Goal: Task Accomplishment & Management: Use online tool/utility

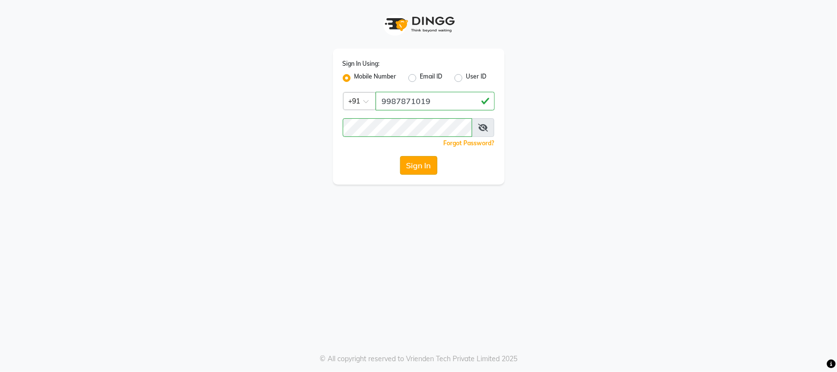
click at [415, 162] on button "Sign In" at bounding box center [418, 165] width 37 height 19
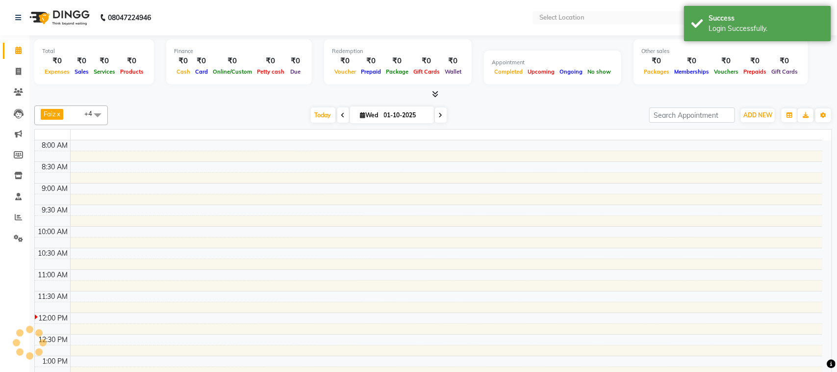
select select "en"
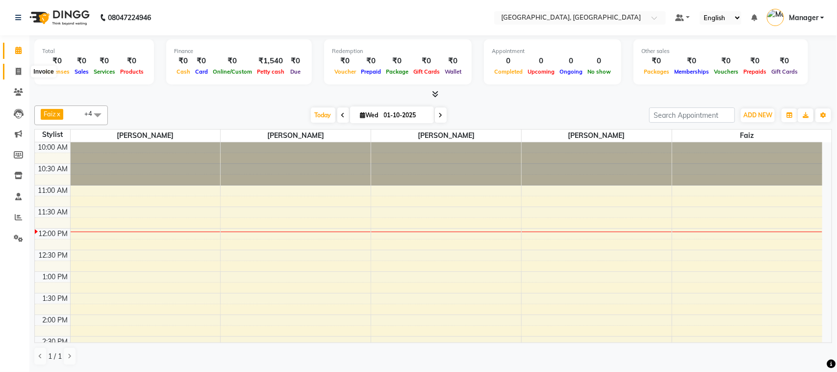
click at [16, 74] on icon at bounding box center [18, 71] width 5 height 7
select select "7742"
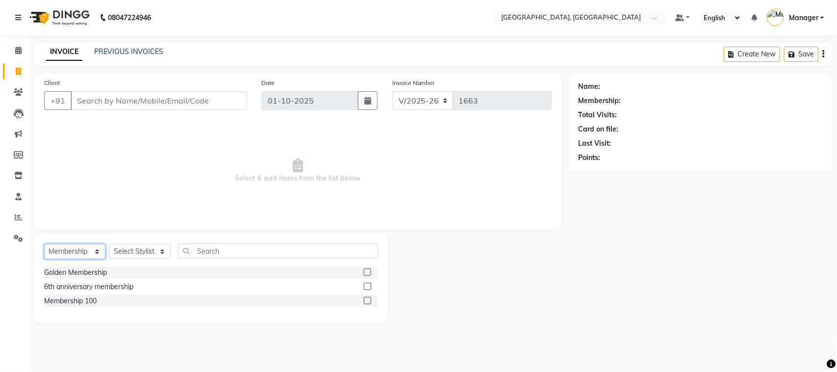
click at [98, 251] on select "Select Service Product Membership Package Voucher Prepaid Gift Card" at bounding box center [74, 251] width 61 height 15
select select "service"
click at [44, 244] on select "Select Service Product Membership Package Voucher Prepaid Gift Card" at bounding box center [74, 251] width 61 height 15
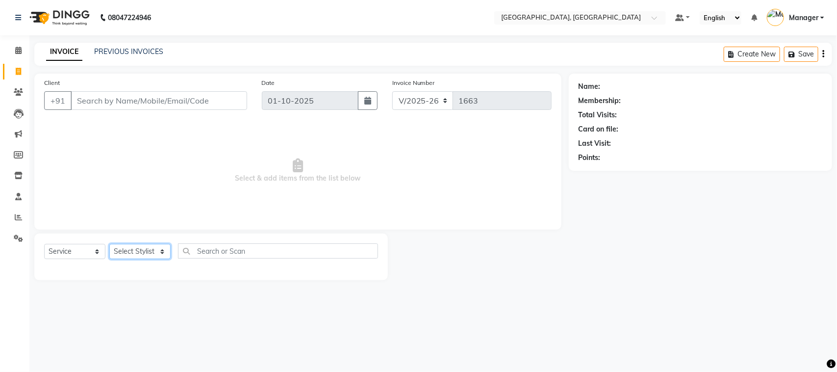
click at [160, 249] on select "Select Stylist [PERSON_NAME] [PERSON_NAME] Jyoti wadar Manager [PERSON_NAME] [P…" at bounding box center [139, 251] width 61 height 15
click at [209, 136] on span "Select & add items from the list below" at bounding box center [297, 171] width 507 height 98
click at [16, 50] on icon at bounding box center [18, 50] width 6 height 7
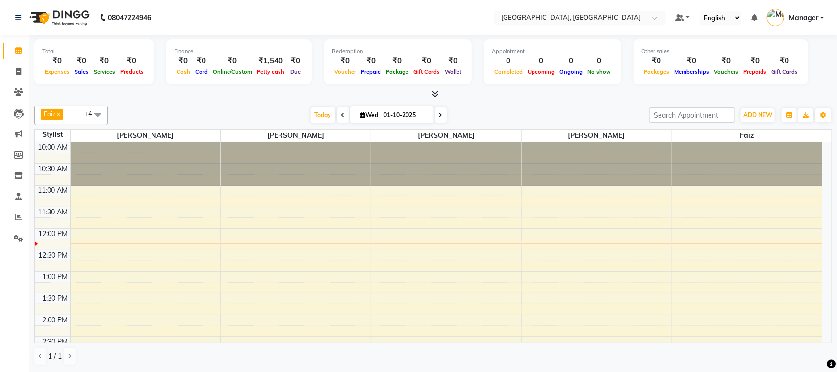
click at [470, 73] on div "Total ₹0 Expenses ₹0 Sales ₹0 Services ₹0 Products Finance ₹0 Cash ₹0 Card ₹0 O…" at bounding box center [433, 63] width 798 height 48
select select "7742"
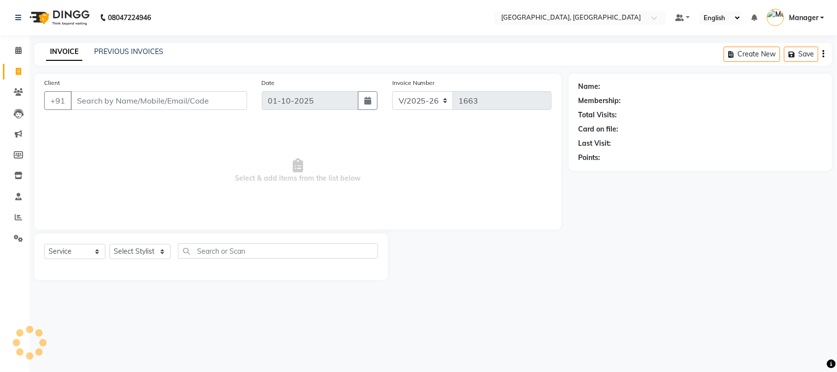
select select "membership"
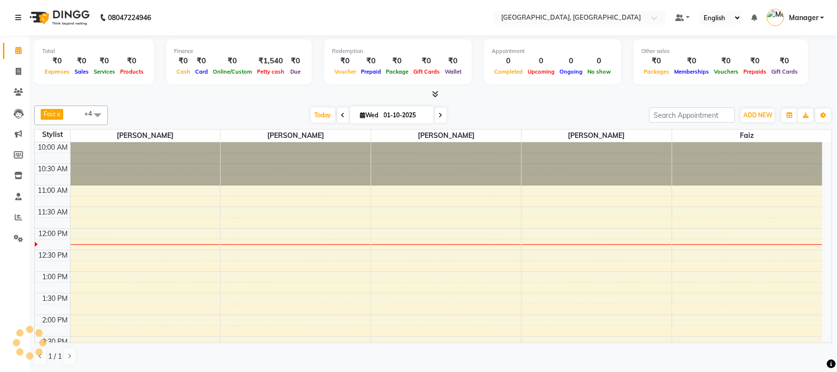
click at [470, 73] on div "Total ₹0 Expenses ₹0 Sales ₹0 Services ₹0 Products Finance ₹0 Cash ₹0 Card ₹0 O…" at bounding box center [433, 63] width 798 height 48
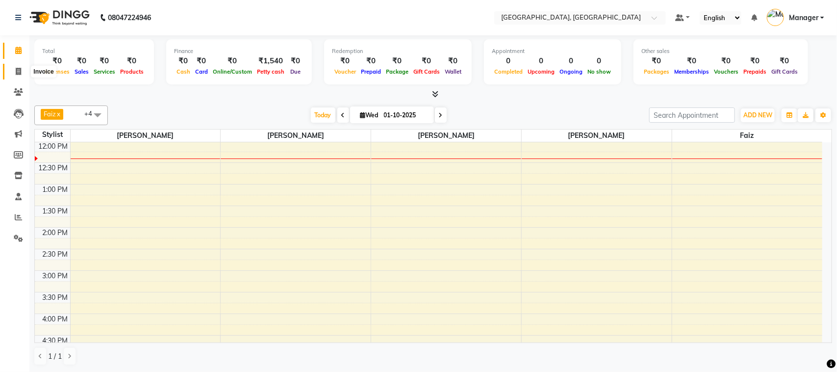
click at [16, 69] on icon at bounding box center [18, 71] width 5 height 7
select select "7742"
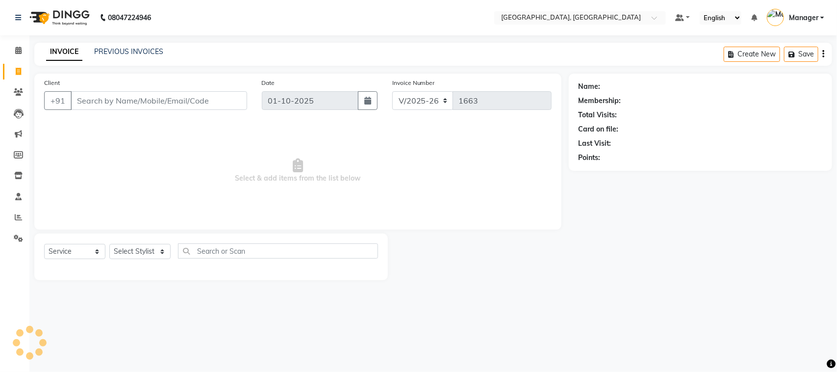
select select "membership"
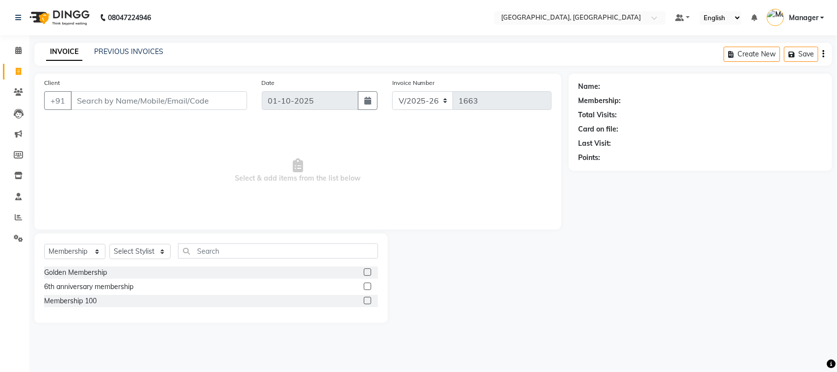
click at [93, 98] on input "Client" at bounding box center [159, 100] width 176 height 19
click at [201, 250] on input "text" at bounding box center [278, 250] width 200 height 15
click at [158, 249] on select "Select Stylist [PERSON_NAME] [PERSON_NAME] Jyoti wadar Manager [PERSON_NAME] [P…" at bounding box center [139, 251] width 61 height 15
click at [200, 103] on input "Client" at bounding box center [159, 100] width 176 height 19
click at [20, 50] on icon at bounding box center [18, 50] width 6 height 7
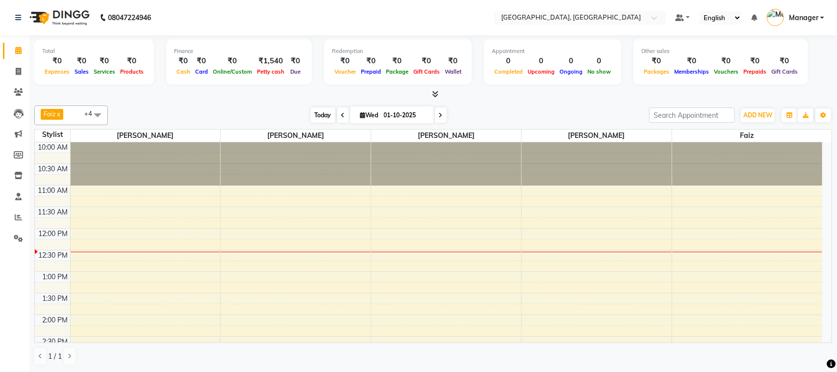
click at [321, 116] on span "Today" at bounding box center [323, 114] width 25 height 15
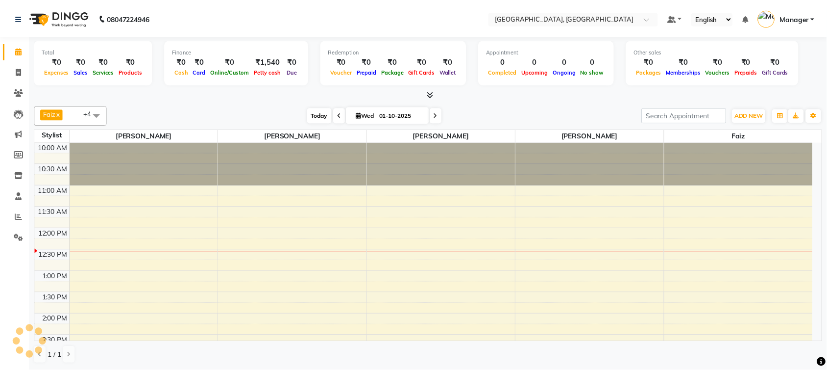
scroll to position [87, 0]
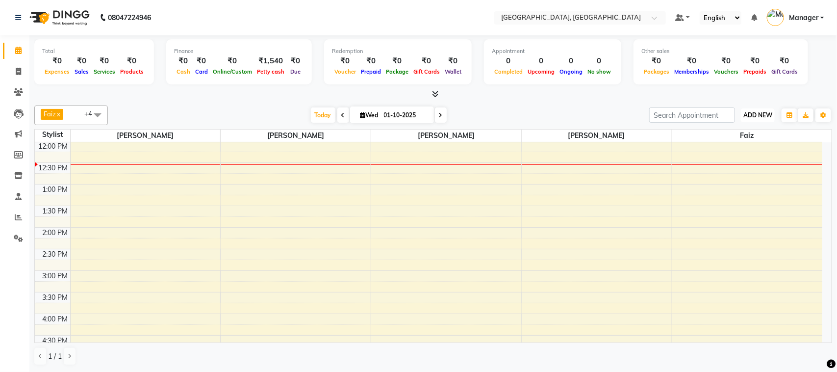
click at [770, 118] on span "ADD NEW" at bounding box center [757, 114] width 29 height 7
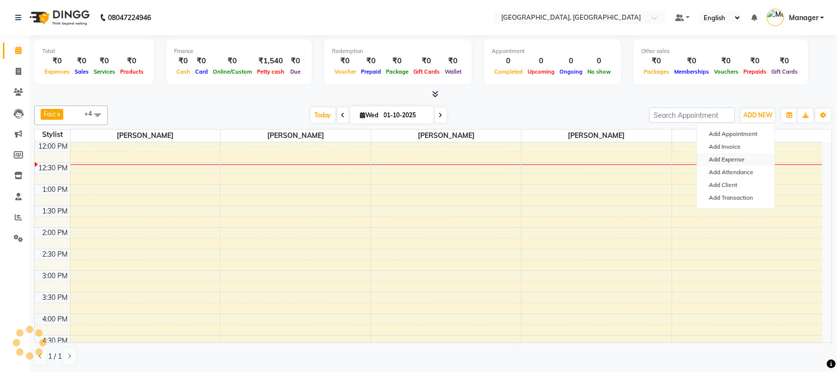
click at [746, 158] on link "Add Expense" at bounding box center [735, 159] width 77 height 13
select select "1"
select select "6882"
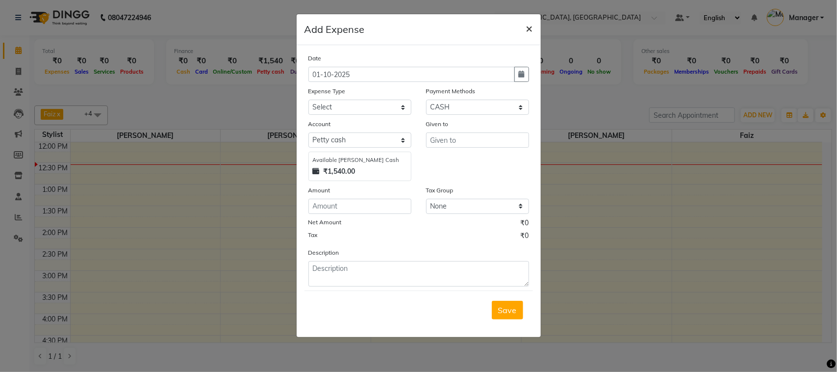
click at [528, 26] on span "×" at bounding box center [529, 28] width 7 height 15
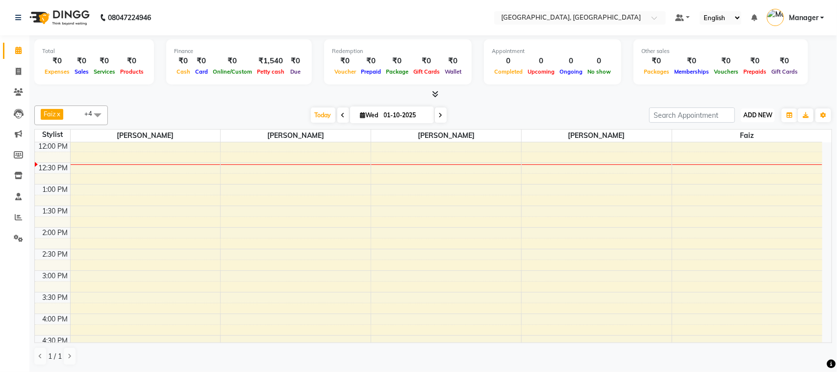
click at [744, 115] on span "ADD NEW" at bounding box center [757, 114] width 29 height 7
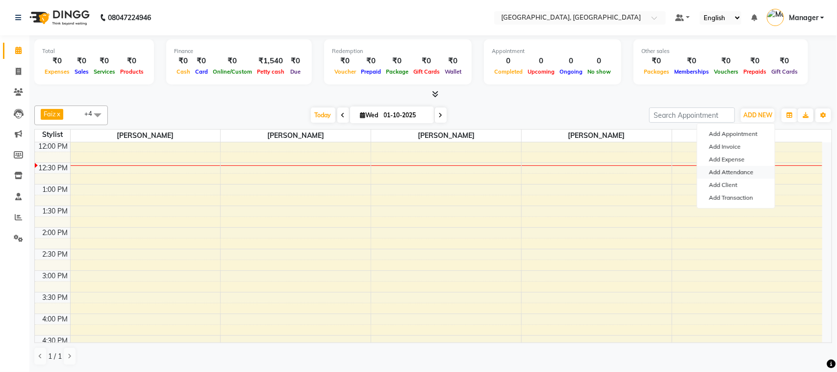
click at [749, 173] on link "Add Attendance" at bounding box center [735, 172] width 77 height 13
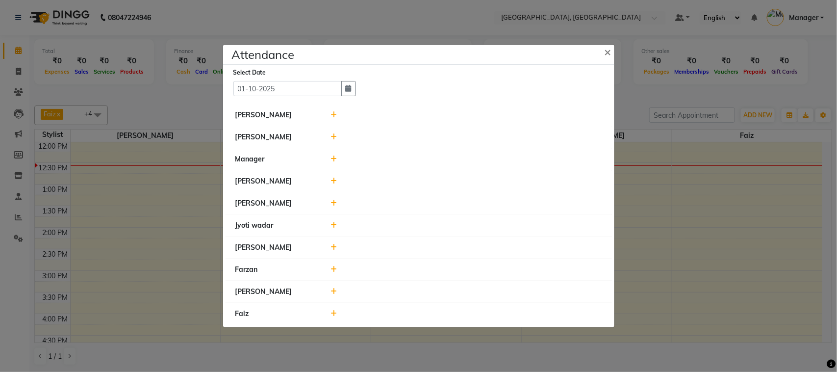
click at [695, 174] on ngb-modal-window "Attendance × Select Date [DATE] [PERSON_NAME] [PERSON_NAME] Manager [PERSON_NAM…" at bounding box center [418, 186] width 837 height 372
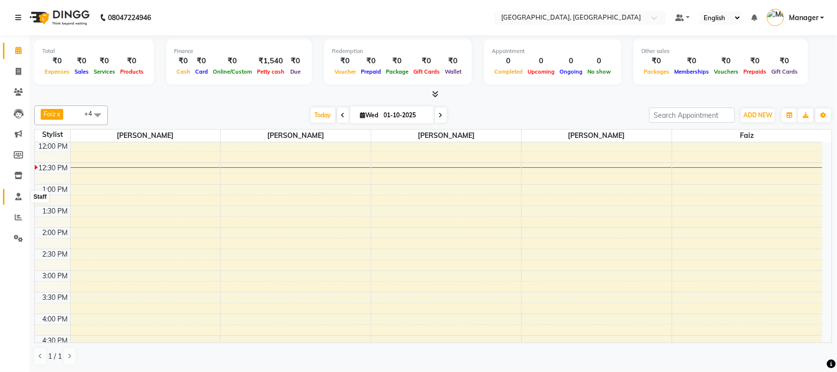
click at [15, 197] on icon at bounding box center [18, 196] width 6 height 7
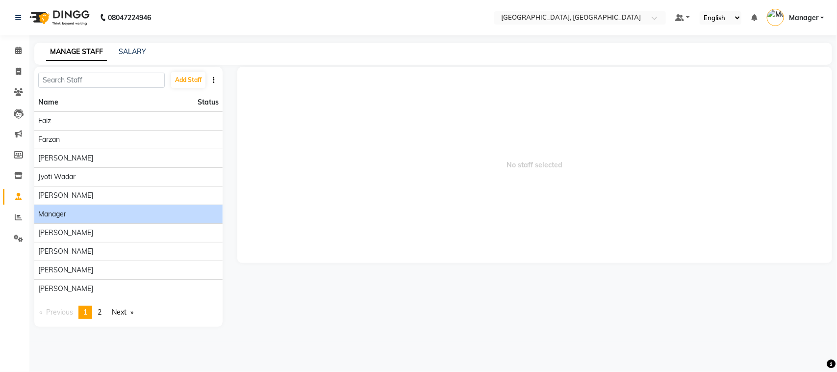
click at [60, 216] on span "Manager" at bounding box center [52, 214] width 28 height 10
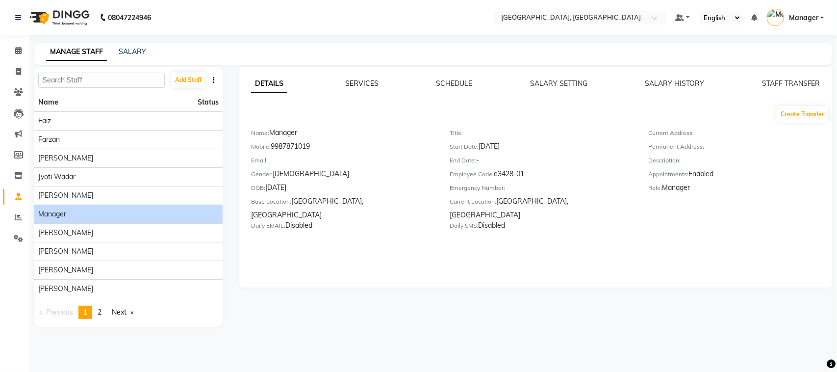
click at [366, 84] on link "SERVICES" at bounding box center [361, 83] width 33 height 9
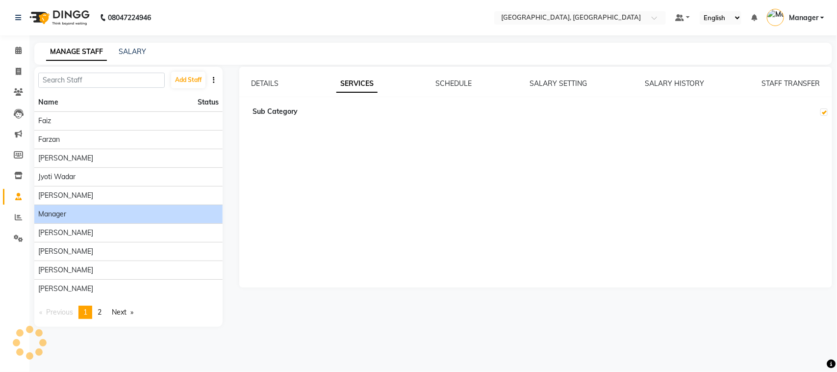
checkbox input "true"
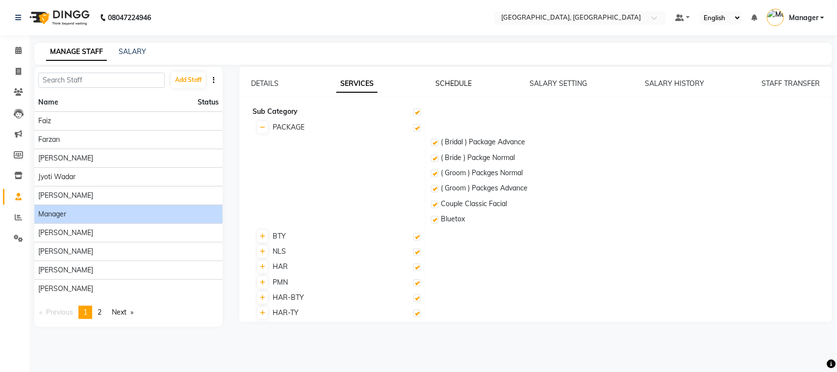
click at [446, 81] on link "SCHEDULE" at bounding box center [453, 83] width 36 height 9
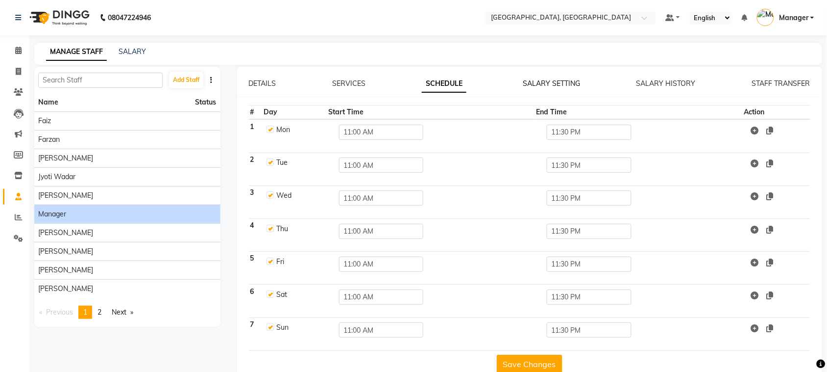
click at [531, 86] on link "SALARY SETTING" at bounding box center [551, 83] width 57 height 9
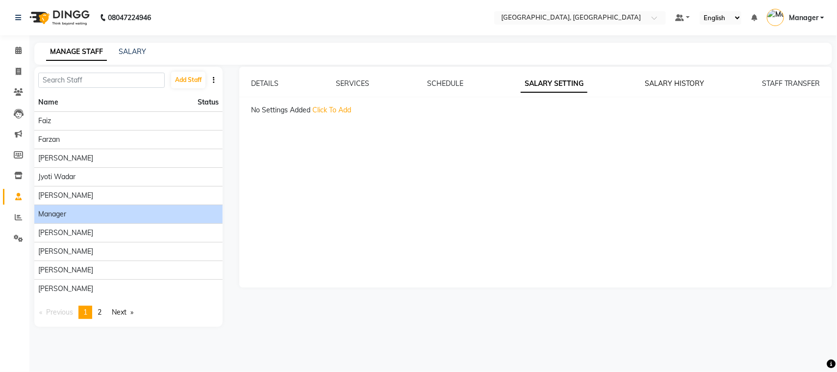
click at [647, 82] on link "SALARY HISTORY" at bounding box center [674, 83] width 59 height 9
click at [763, 82] on link "STAFF TRANSFER" at bounding box center [791, 83] width 58 height 9
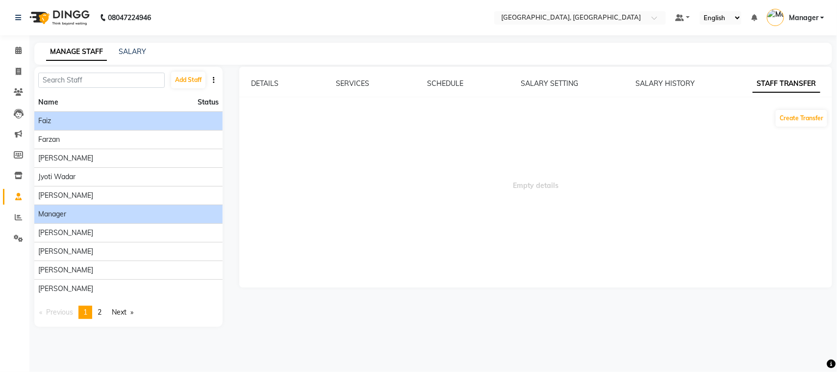
click at [153, 123] on div "Faiz" at bounding box center [128, 121] width 180 height 10
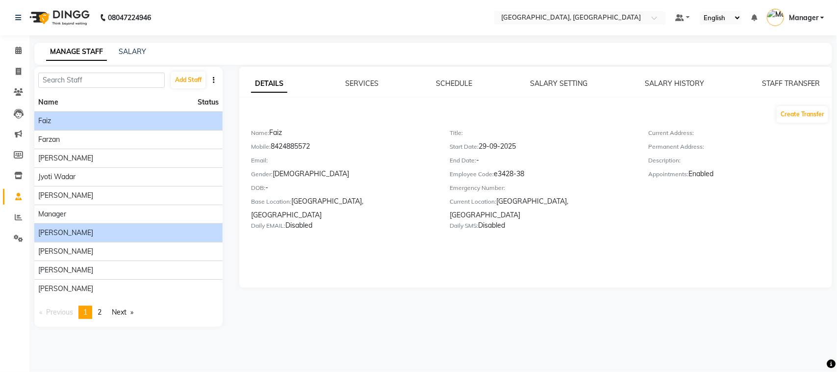
click at [177, 224] on li "[PERSON_NAME]" at bounding box center [128, 232] width 188 height 19
click at [177, 233] on div "[PERSON_NAME]" at bounding box center [128, 232] width 180 height 10
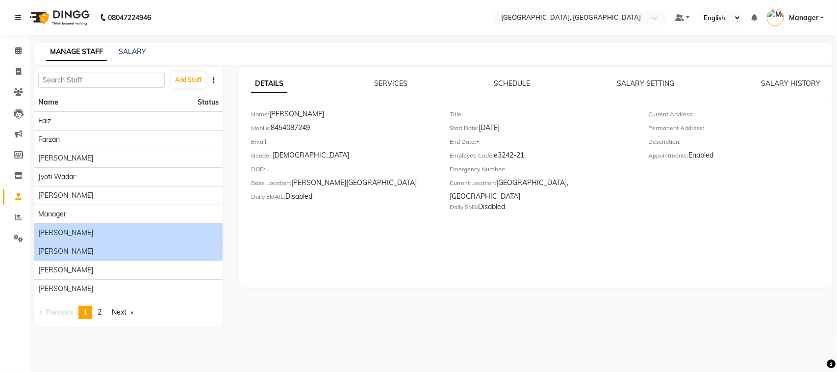
click at [148, 253] on div "[PERSON_NAME]" at bounding box center [128, 251] width 180 height 10
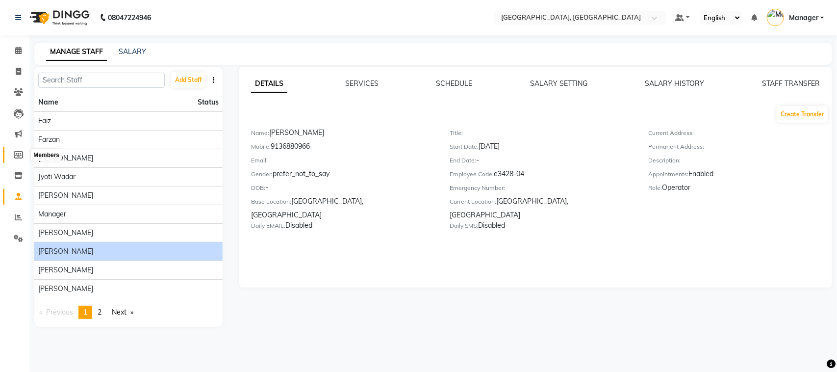
click at [20, 155] on icon at bounding box center [18, 154] width 9 height 7
select select
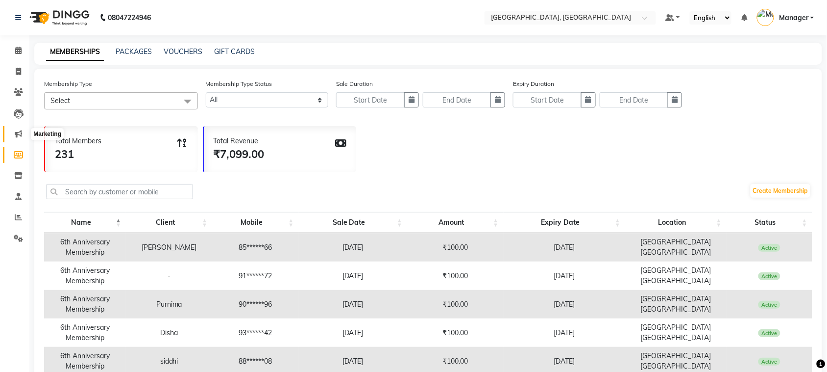
click at [19, 136] on icon at bounding box center [18, 133] width 7 height 7
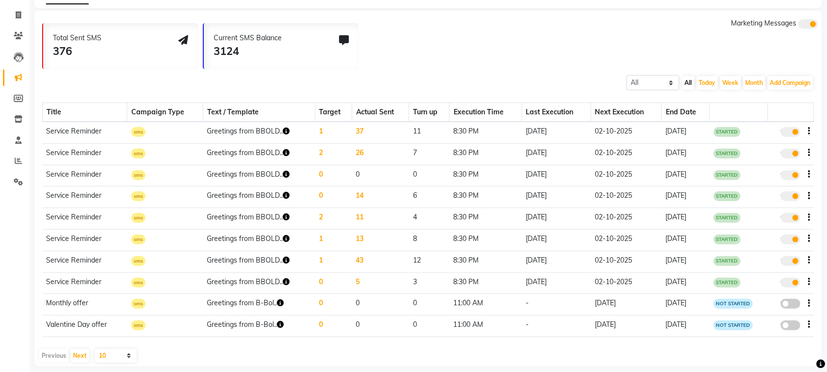
scroll to position [62, 0]
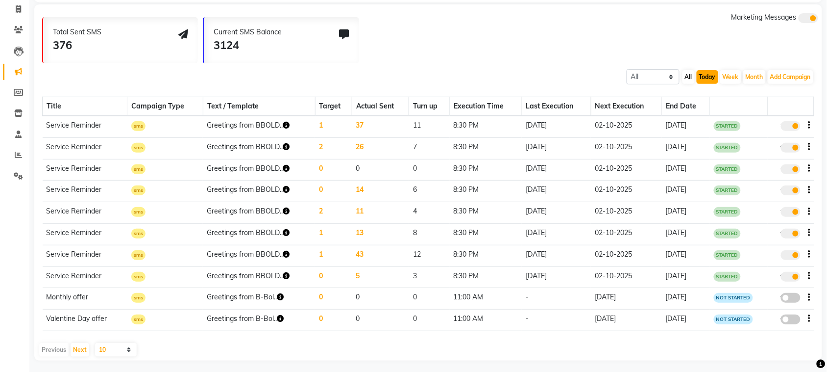
click at [702, 72] on button "Today" at bounding box center [708, 77] width 22 height 14
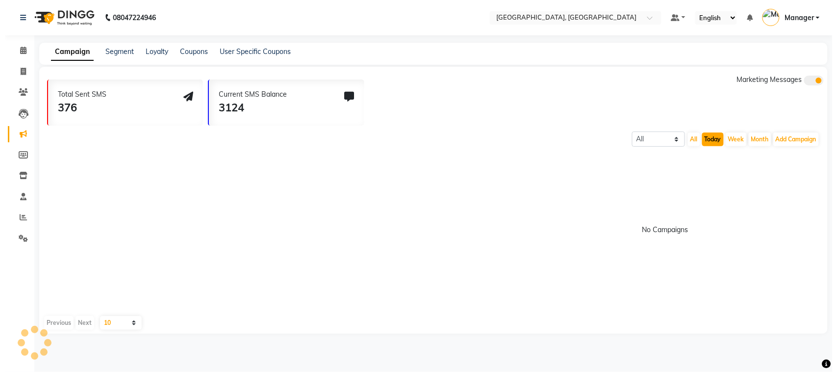
scroll to position [0, 0]
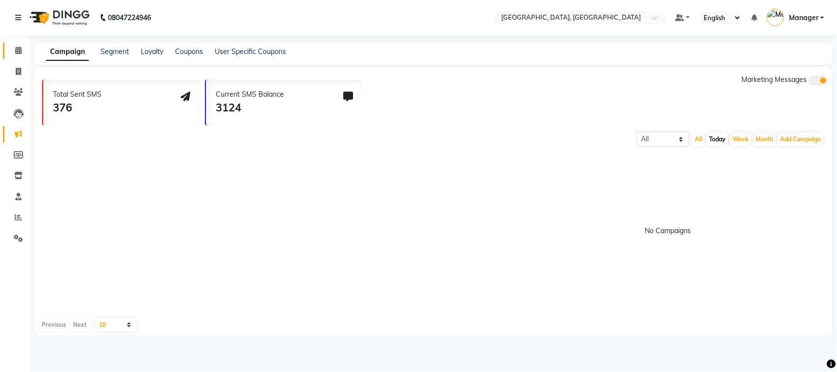
click at [17, 43] on link "Calendar" at bounding box center [15, 51] width 24 height 16
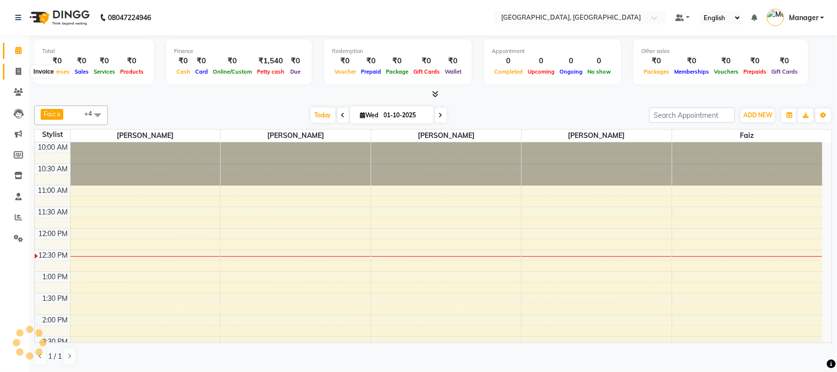
click at [21, 71] on icon at bounding box center [18, 71] width 5 height 7
select select "7742"
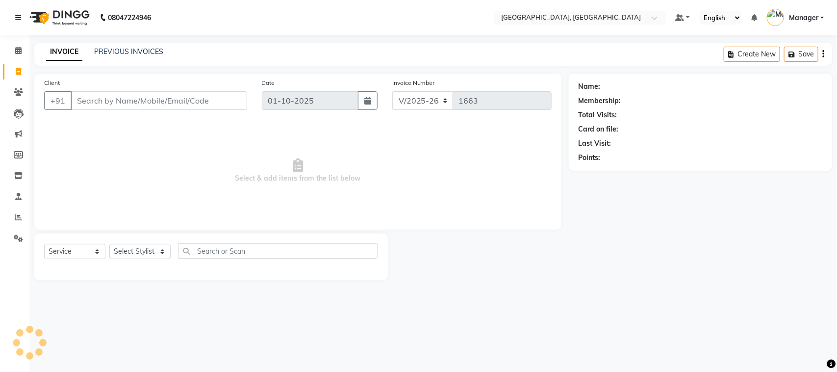
select select "membership"
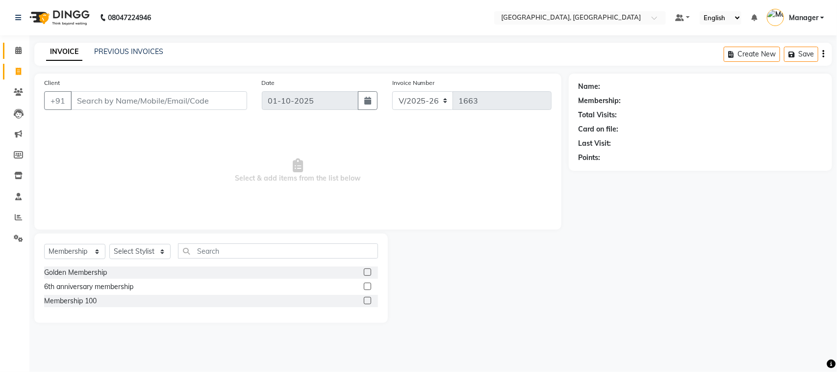
click at [16, 44] on link "Calendar" at bounding box center [15, 51] width 24 height 16
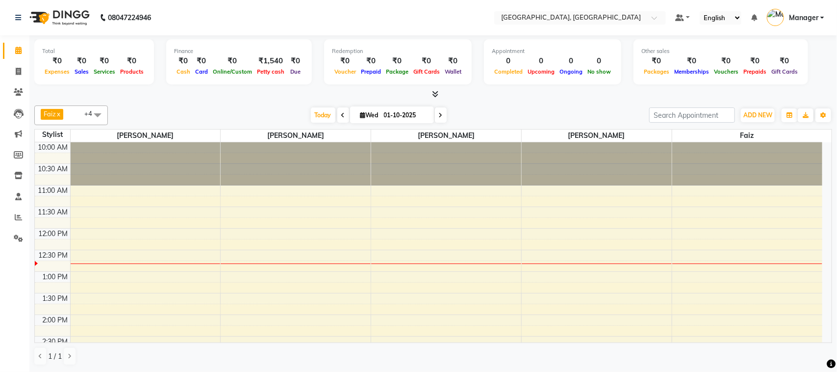
click at [97, 110] on span at bounding box center [98, 114] width 20 height 19
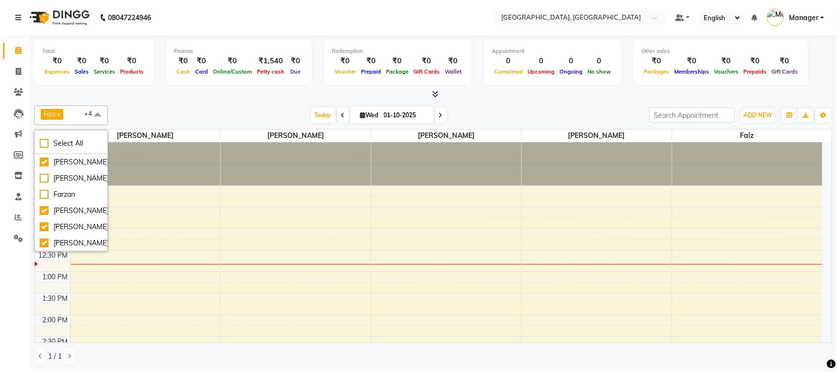
click at [99, 118] on span at bounding box center [98, 114] width 20 height 19
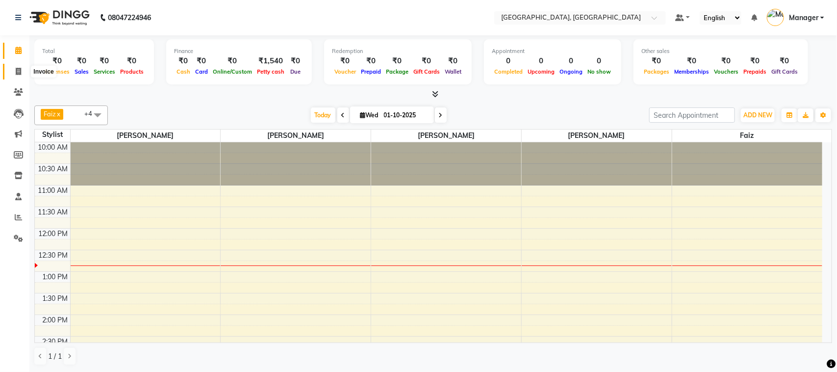
click at [11, 69] on span at bounding box center [18, 71] width 17 height 11
select select "service"
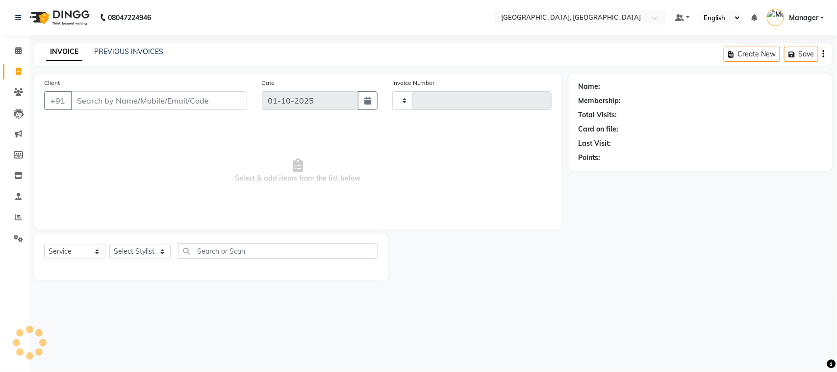
type input "1663"
select select "7742"
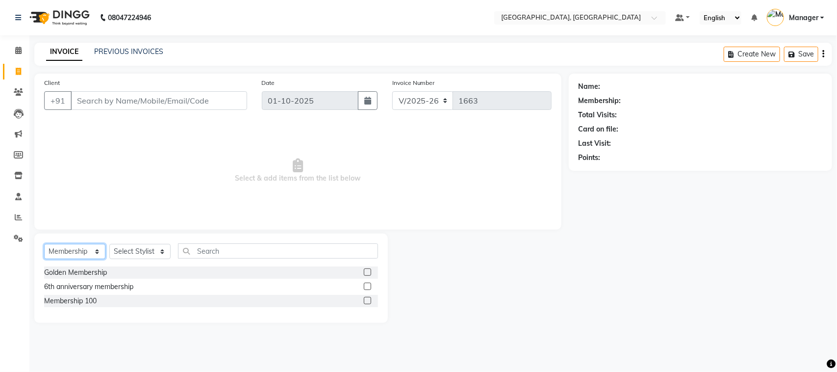
click at [98, 249] on select "Select Service Product Membership Package Voucher Prepaid Gift Card" at bounding box center [74, 251] width 61 height 15
select select "service"
click at [44, 244] on select "Select Service Product Membership Package Voucher Prepaid Gift Card" at bounding box center [74, 251] width 61 height 15
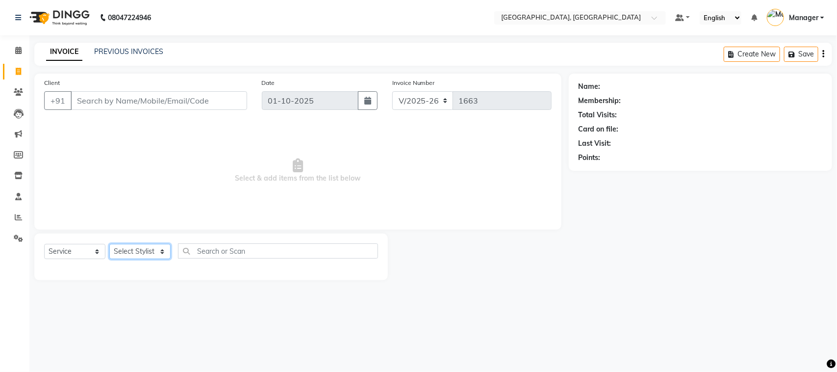
click at [160, 251] on select "Select Stylist [PERSON_NAME] [PERSON_NAME] Jyoti wadar Manager [PERSON_NAME] [P…" at bounding box center [139, 251] width 61 height 15
select select "91632"
click at [109, 244] on select "Select Stylist [PERSON_NAME] [PERSON_NAME] Jyoti wadar Manager [PERSON_NAME] [P…" at bounding box center [139, 251] width 61 height 15
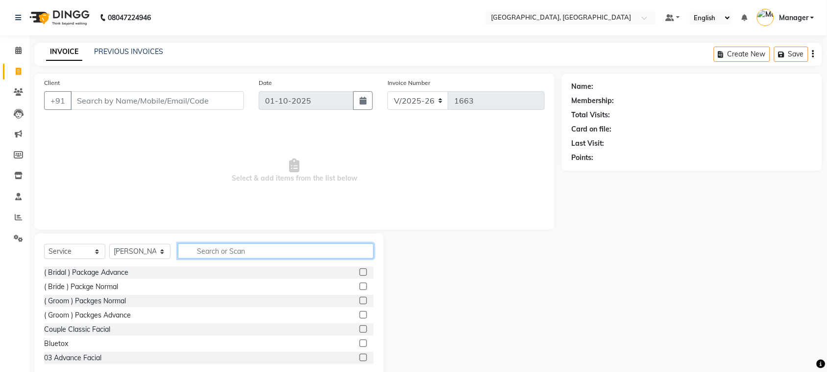
click at [258, 252] on input "text" at bounding box center [276, 250] width 196 height 15
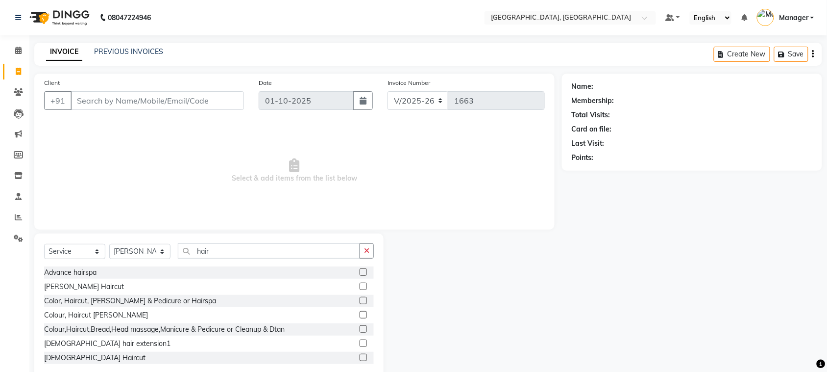
drag, startPoint x: 270, startPoint y: 310, endPoint x: 229, endPoint y: 204, distance: 113.6
click at [229, 204] on span "Select & add items from the list below" at bounding box center [294, 171] width 501 height 98
click at [210, 249] on input "hair" at bounding box center [269, 250] width 182 height 15
type input "h"
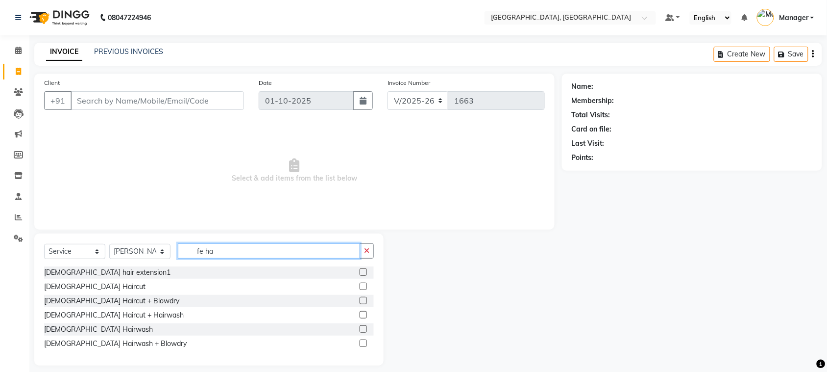
type input "fe ha"
click at [363, 327] on label at bounding box center [363, 328] width 7 height 7
click at [363, 327] on input "checkbox" at bounding box center [363, 329] width 6 height 6
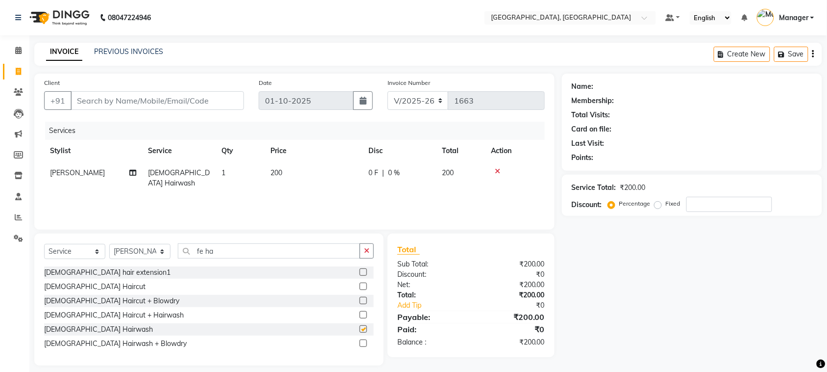
checkbox input "false"
click at [125, 102] on input "Client" at bounding box center [158, 100] width 174 height 19
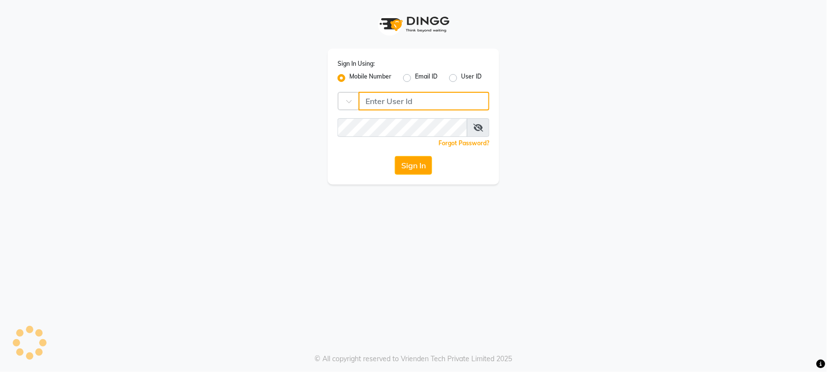
type input "8928837509"
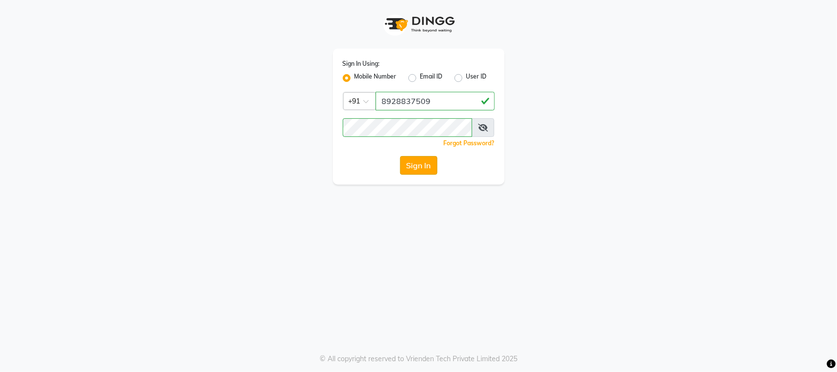
click at [420, 161] on button "Sign In" at bounding box center [418, 165] width 37 height 19
